Goal: Task Accomplishment & Management: Use online tool/utility

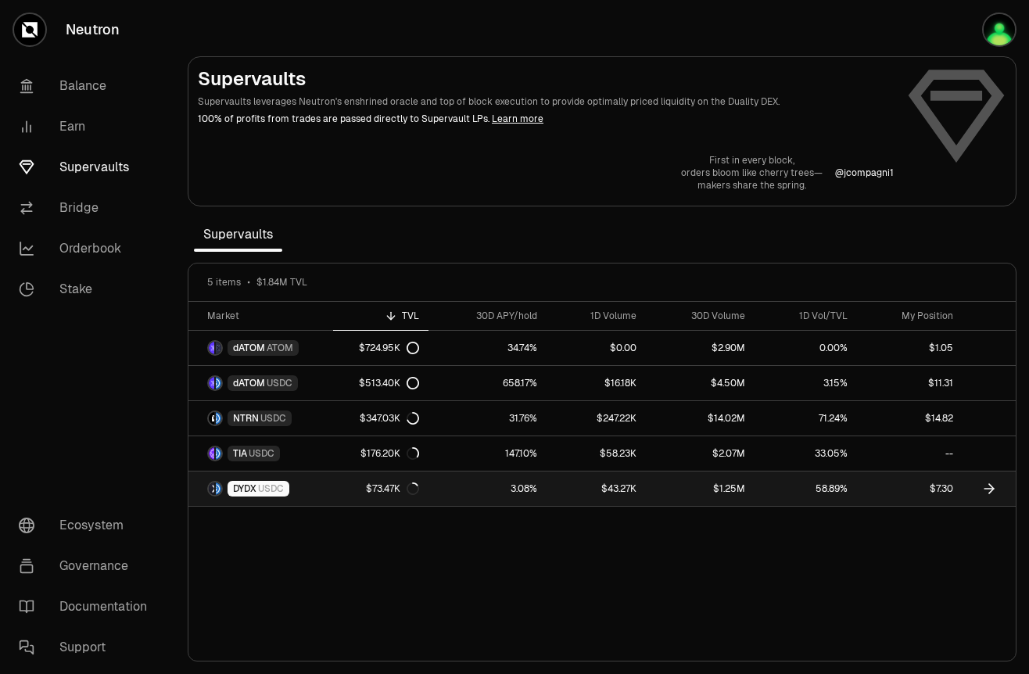
click at [656, 489] on link "$1.25M" at bounding box center [700, 488] width 109 height 34
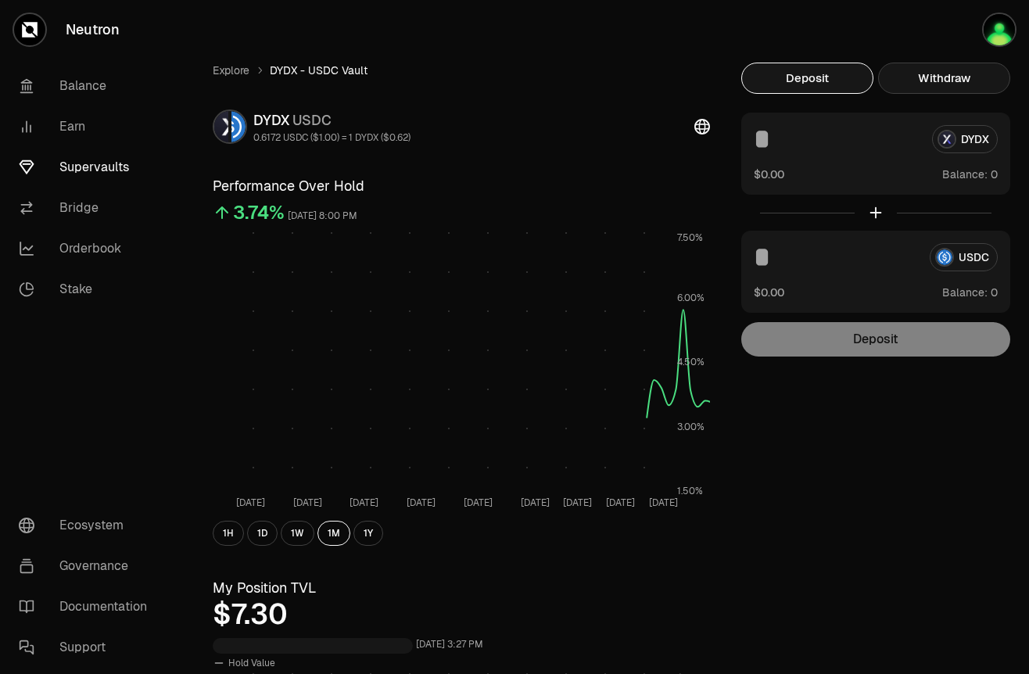
click at [953, 91] on button "Withdraw" at bounding box center [944, 78] width 132 height 31
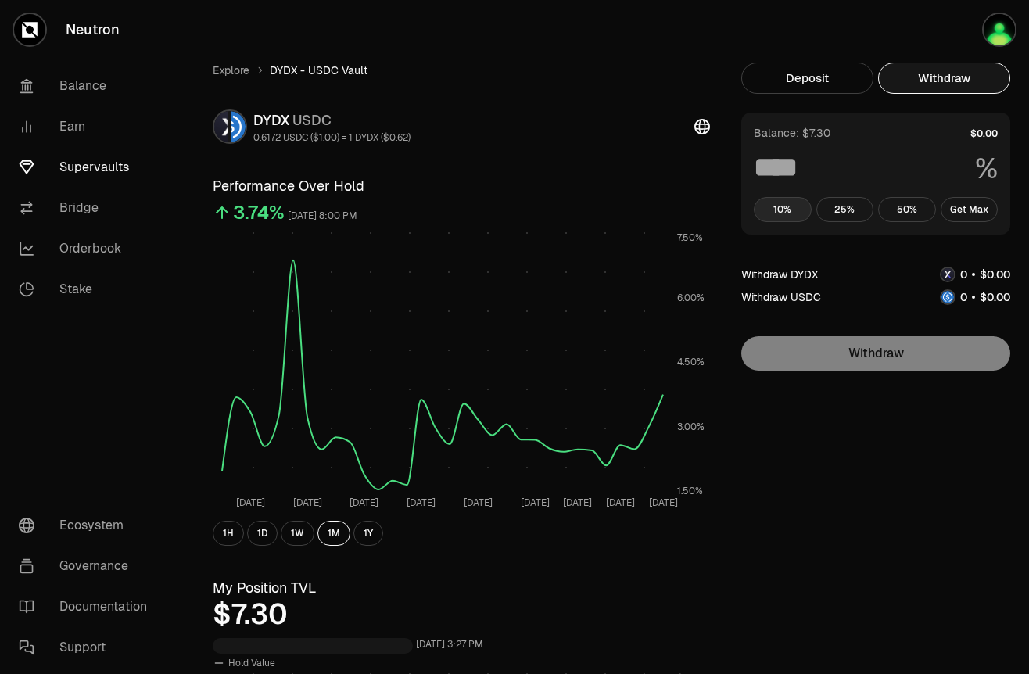
click at [787, 212] on button "10%" at bounding box center [783, 209] width 58 height 25
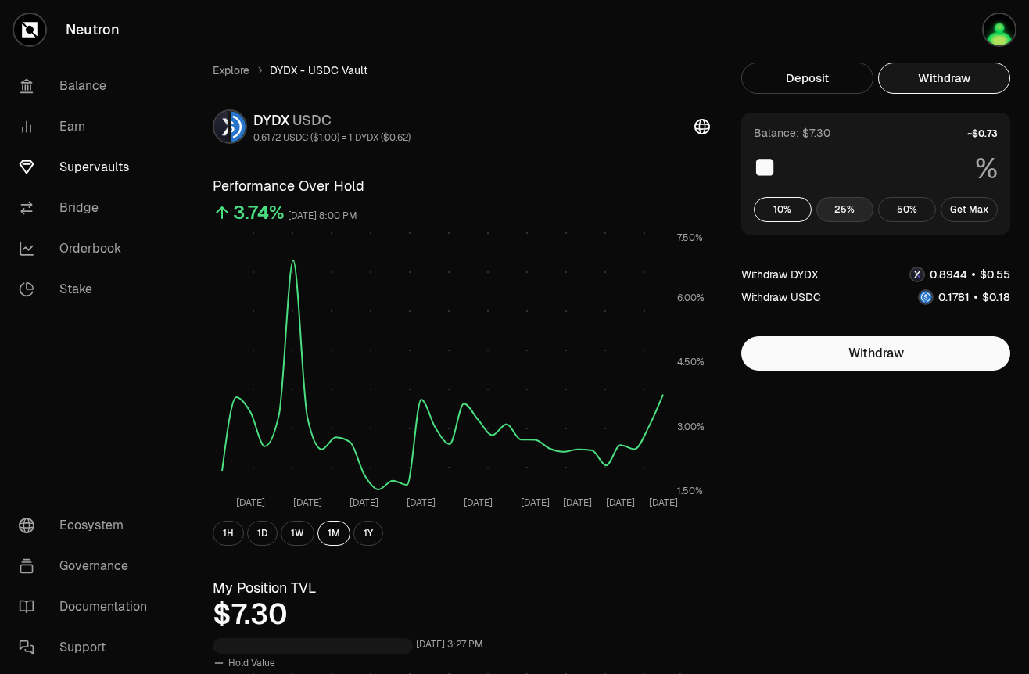
click at [847, 207] on button "25%" at bounding box center [845, 209] width 58 height 25
click at [977, 205] on button "Get Max" at bounding box center [969, 209] width 58 height 25
click at [847, 213] on button "25%" at bounding box center [845, 209] width 58 height 25
type input "**"
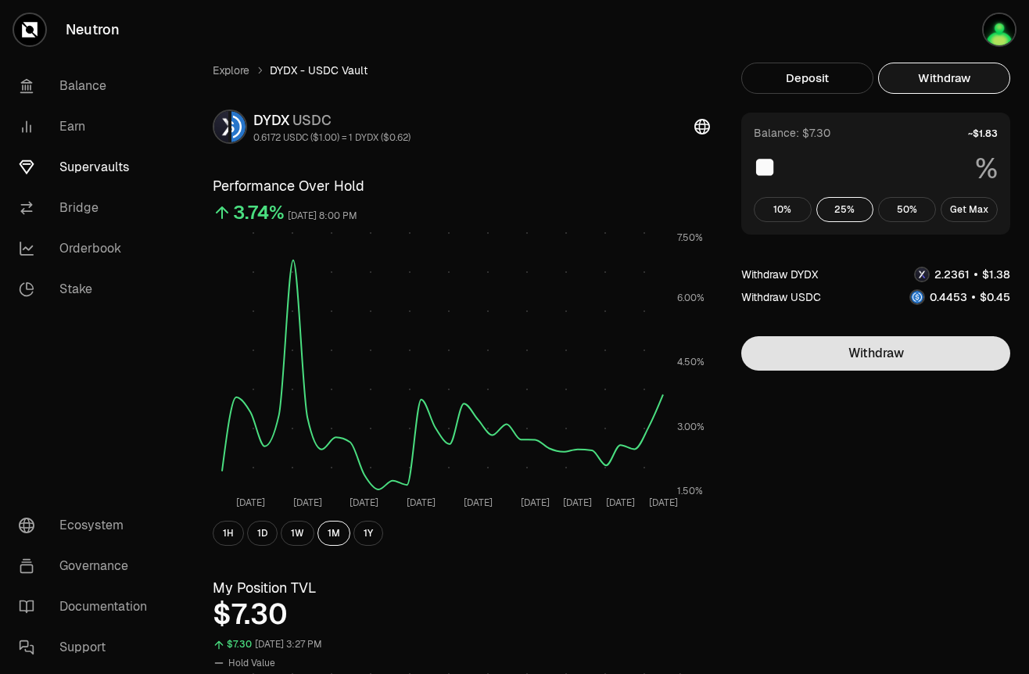
click at [850, 364] on button "Withdraw" at bounding box center [875, 353] width 269 height 34
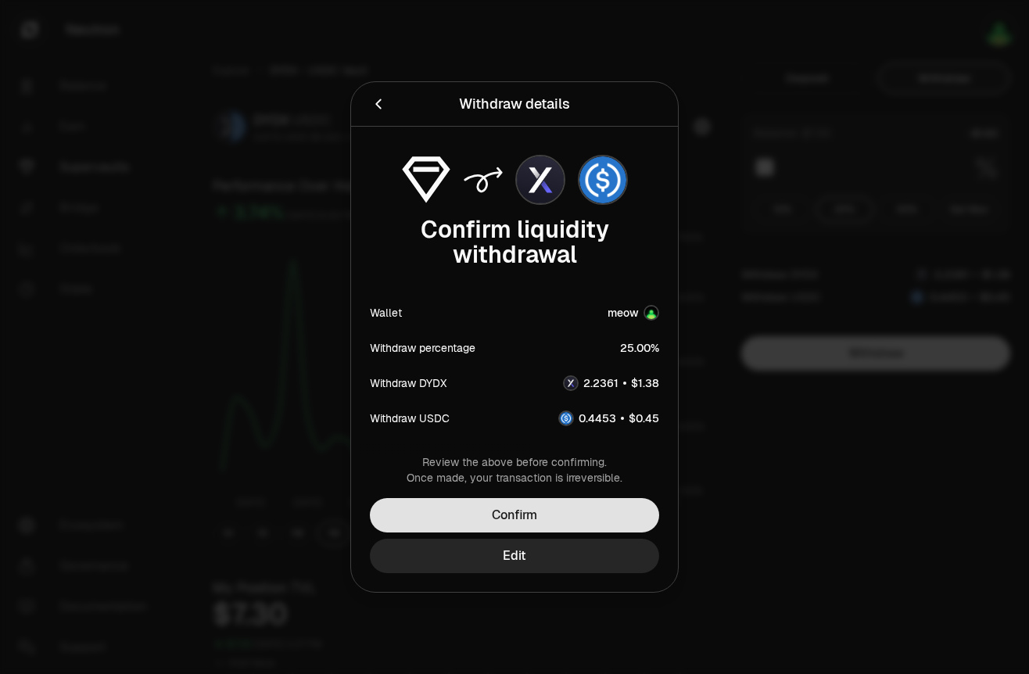
click at [607, 513] on button "Confirm" at bounding box center [514, 515] width 289 height 34
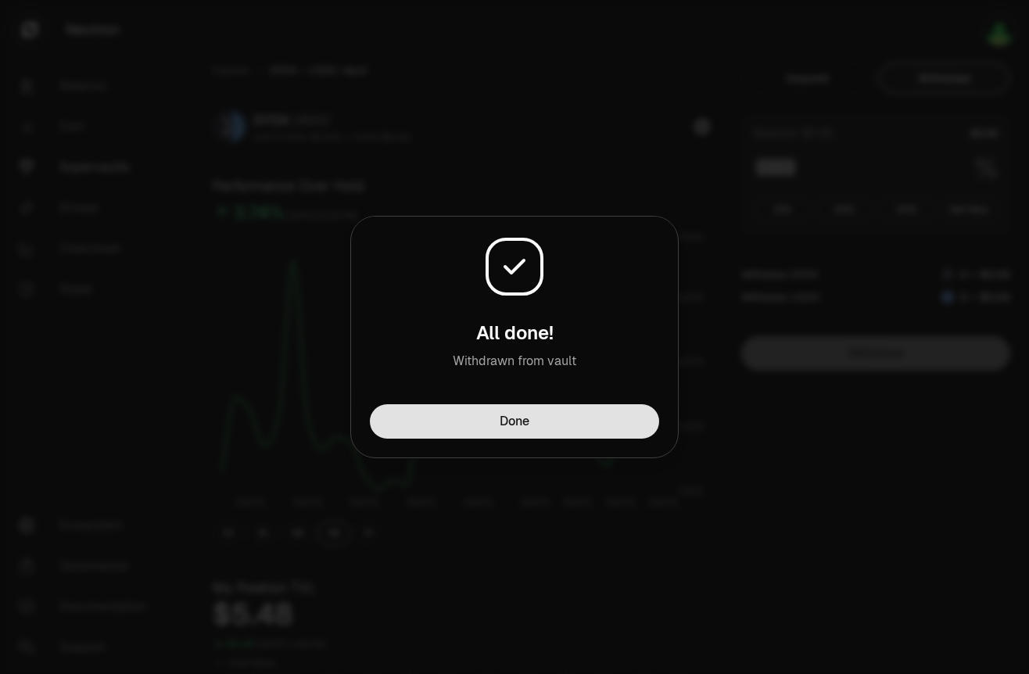
click at [581, 428] on button "Done" at bounding box center [514, 421] width 289 height 34
